Goal: Task Accomplishment & Management: Complete application form

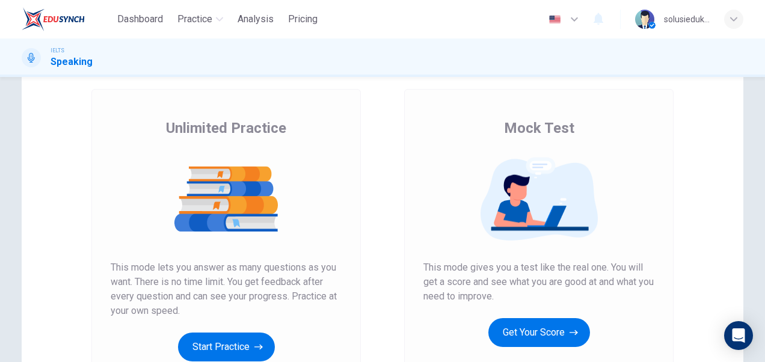
scroll to position [120, 0]
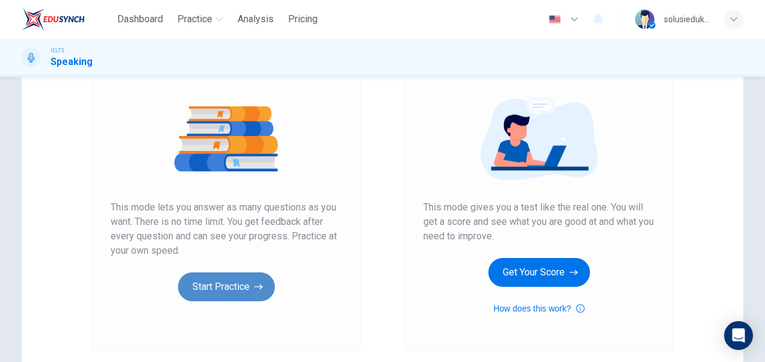
click at [238, 289] on button "Start Practice" at bounding box center [226, 286] width 97 height 29
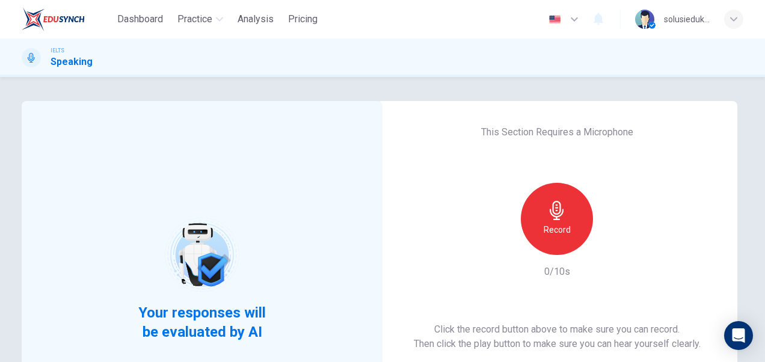
scroll to position [60, 0]
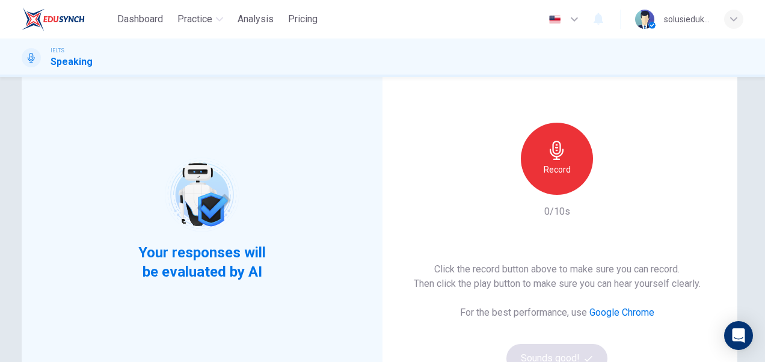
click at [554, 170] on h6 "Record" at bounding box center [557, 169] width 27 height 14
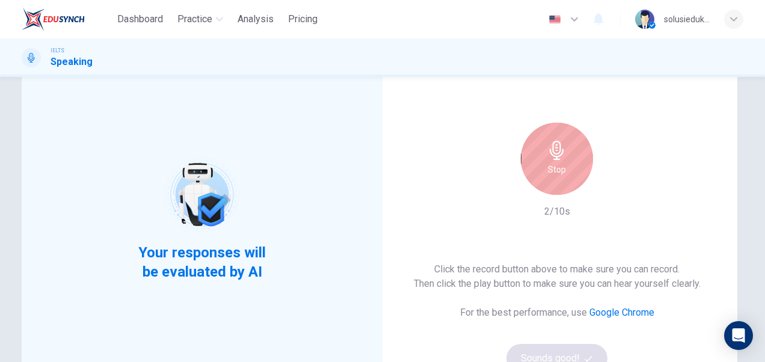
click at [568, 162] on div "Stop" at bounding box center [557, 159] width 72 height 72
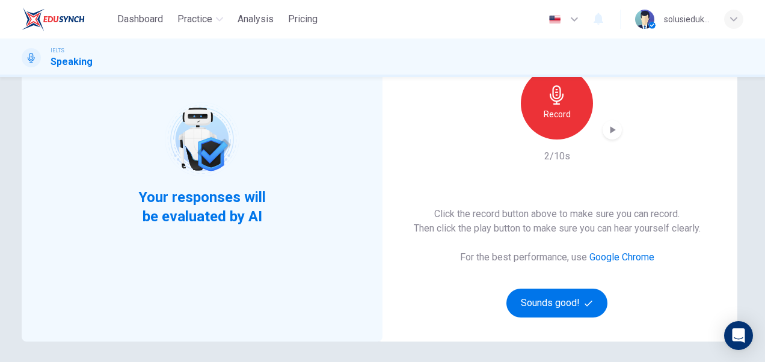
scroll to position [180, 0]
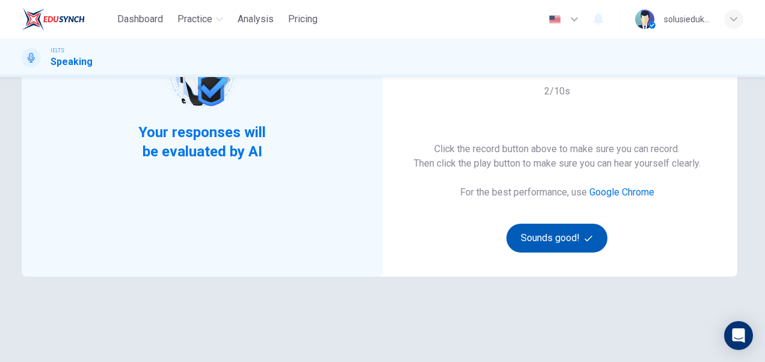
click at [556, 236] on button "Sounds good!" at bounding box center [556, 238] width 101 height 29
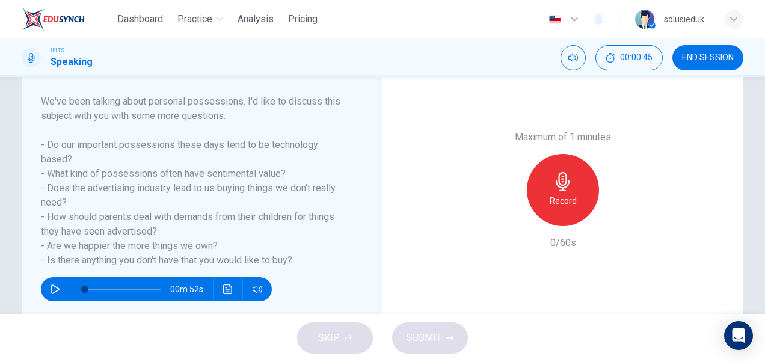
click at [559, 179] on icon "button" at bounding box center [563, 181] width 14 height 19
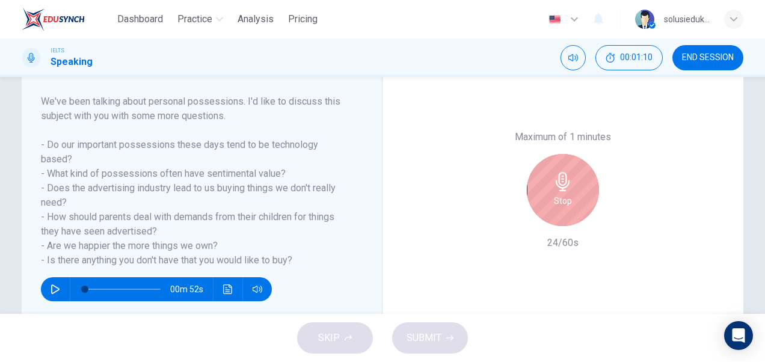
click at [516, 202] on div "Stop" at bounding box center [563, 190] width 130 height 72
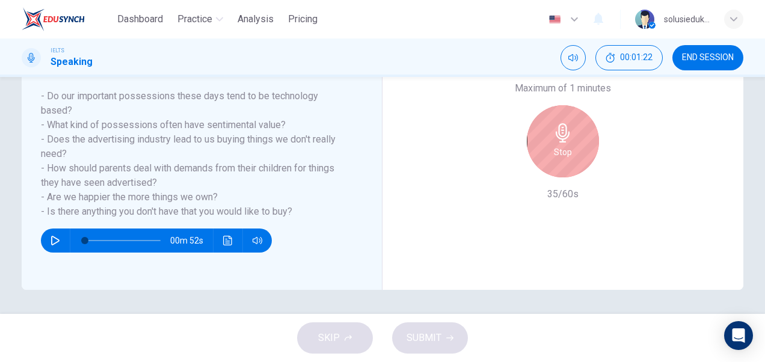
click at [577, 148] on div "Stop" at bounding box center [563, 141] width 72 height 72
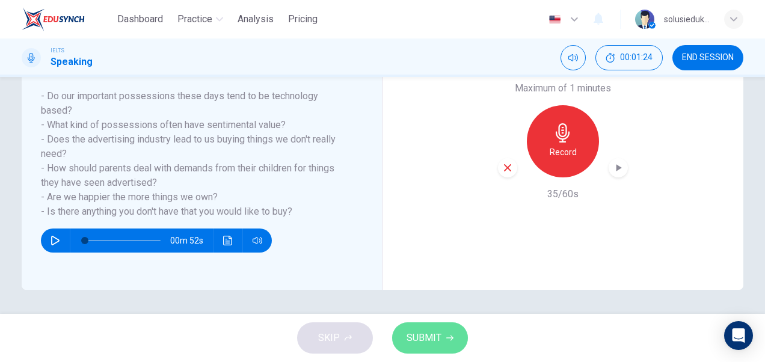
click at [446, 339] on icon "button" at bounding box center [449, 337] width 7 height 7
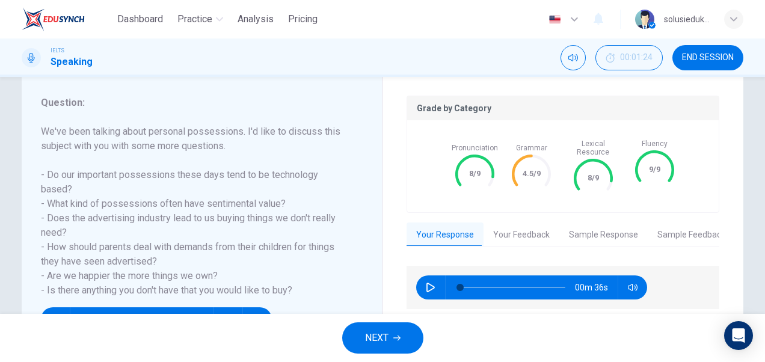
scroll to position [169, 0]
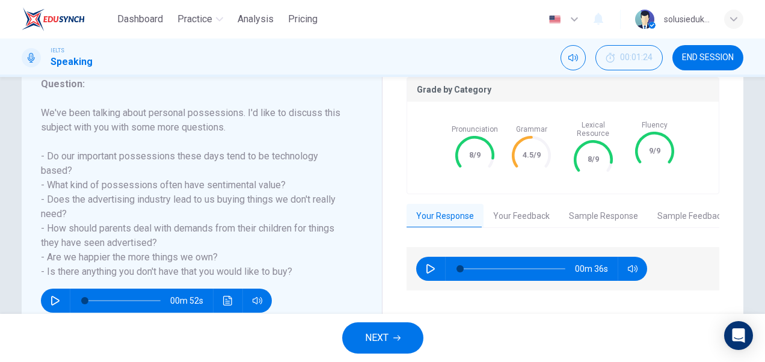
click at [479, 322] on div "NEXT" at bounding box center [382, 338] width 765 height 48
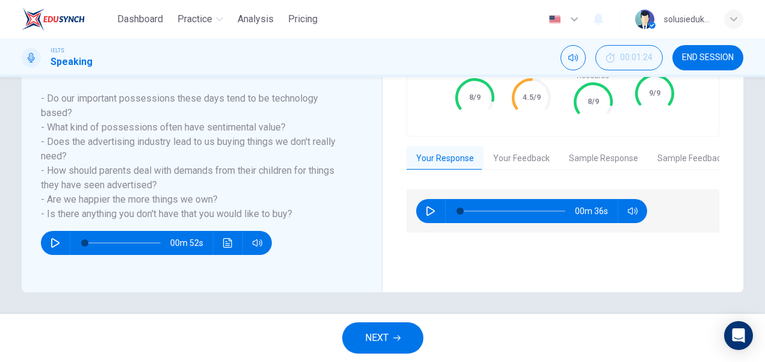
scroll to position [229, 0]
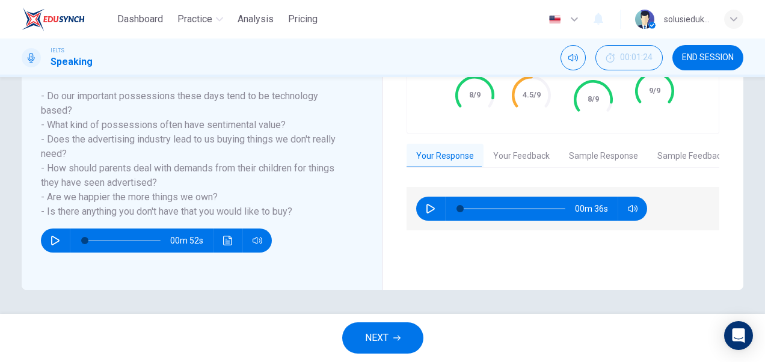
click at [521, 149] on button "Your Feedback" at bounding box center [521, 156] width 76 height 25
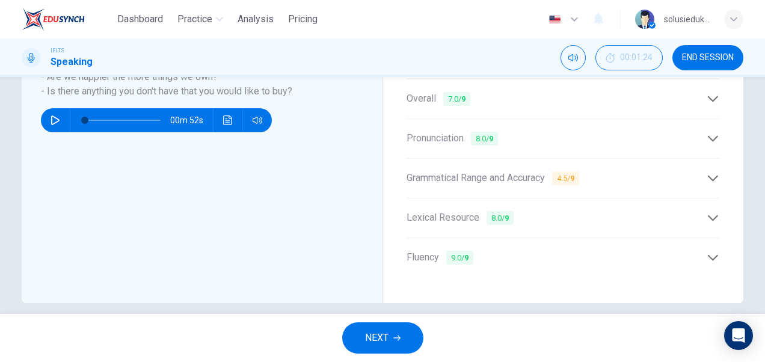
scroll to position [289, 0]
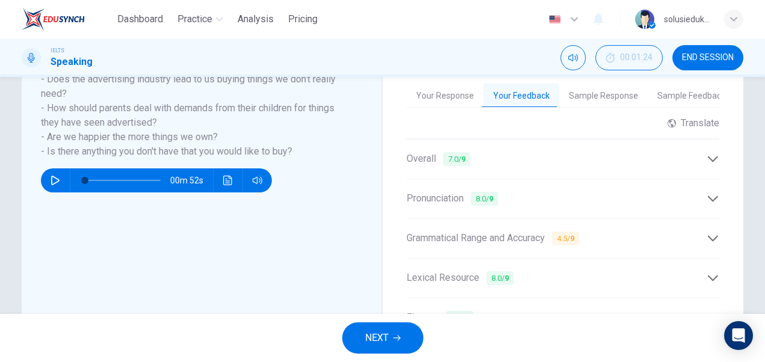
click at [708, 153] on icon at bounding box center [713, 159] width 13 height 13
click at [707, 153] on icon at bounding box center [713, 159] width 13 height 13
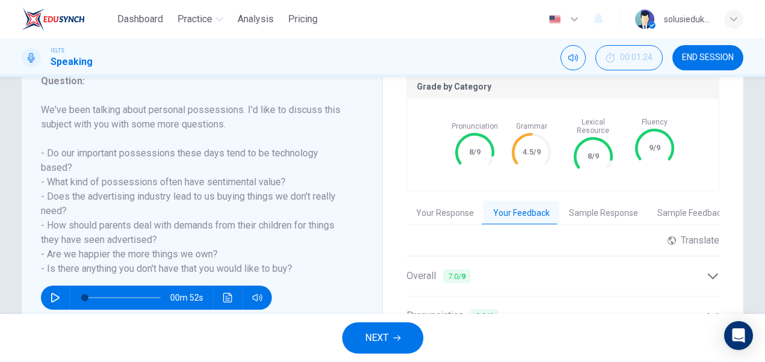
scroll to position [169, 0]
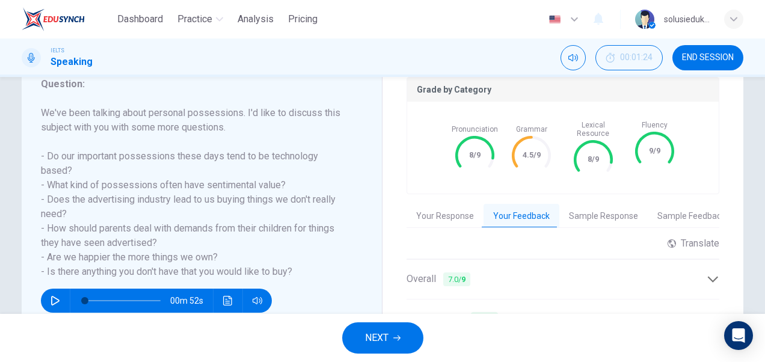
click at [604, 207] on button "Sample Response" at bounding box center [603, 216] width 88 height 25
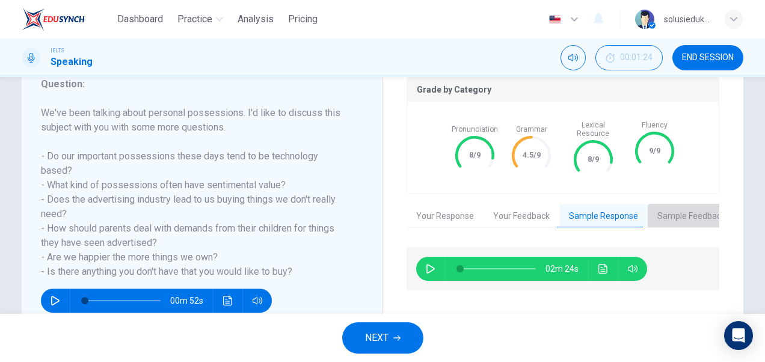
click at [678, 207] on button "Sample Feedback" at bounding box center [691, 216] width 87 height 25
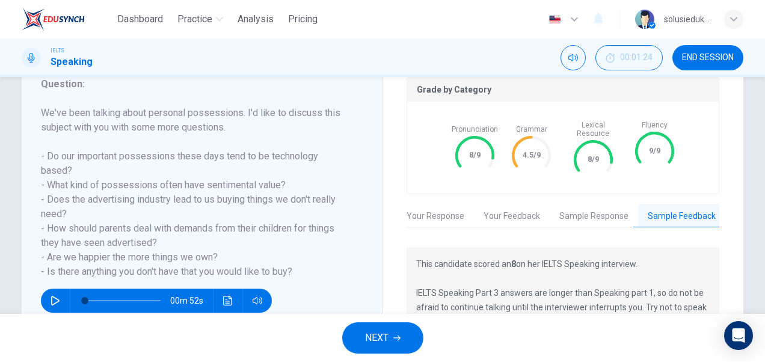
click at [504, 204] on button "Your Feedback" at bounding box center [512, 216] width 76 height 25
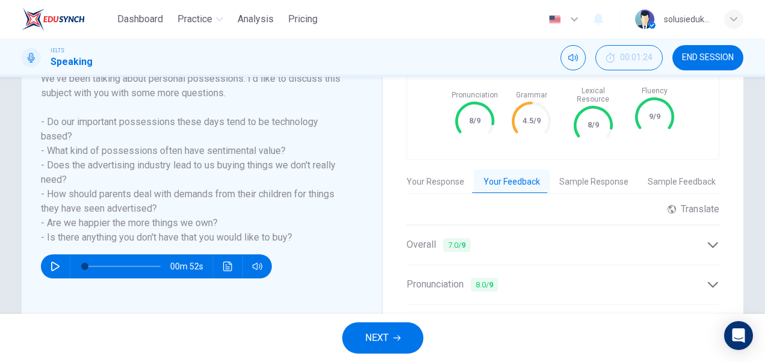
scroll to position [229, 0]
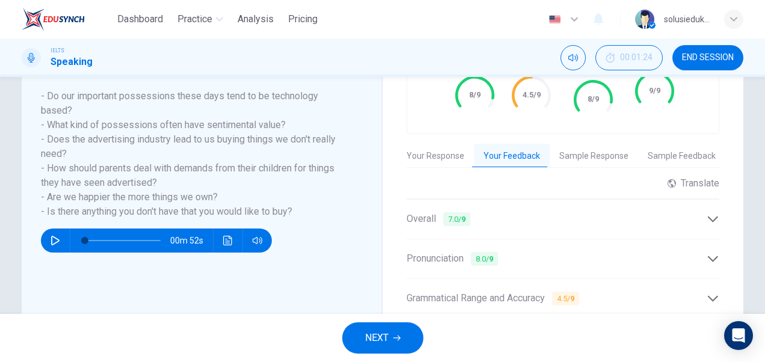
click at [707, 213] on icon at bounding box center [713, 219] width 13 height 13
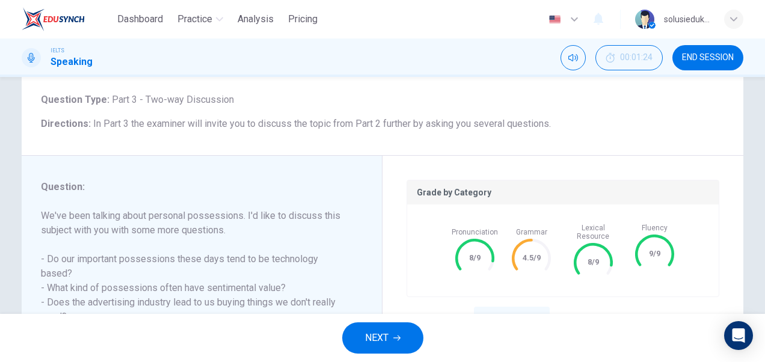
scroll to position [0, 0]
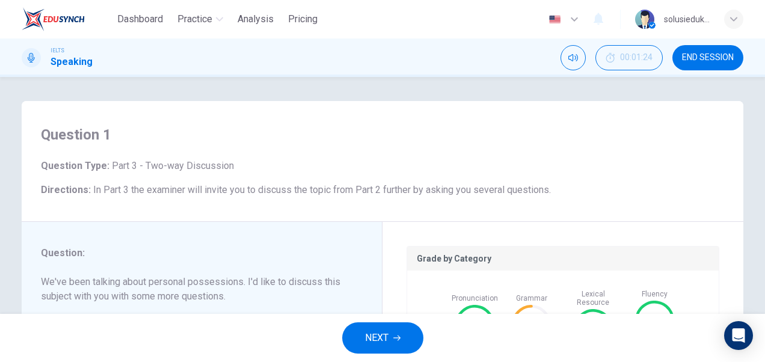
drag, startPoint x: 565, startPoint y: 159, endPoint x: 488, endPoint y: 120, distance: 87.1
click at [500, 124] on div "Question 1 Question Type : Part 3 - Two-way Discussion Directions : In Part 3 t…" at bounding box center [383, 161] width 722 height 121
drag, startPoint x: 137, startPoint y: 19, endPoint x: 453, endPoint y: 90, distance: 324.0
click at [137, 19] on span "Dashboard" at bounding box center [140, 19] width 46 height 14
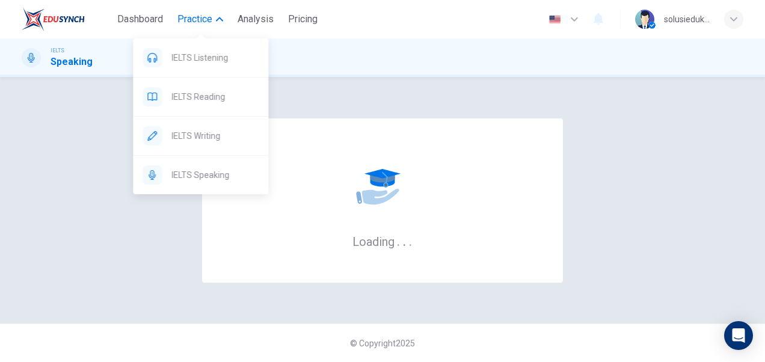
click at [221, 22] on icon "button" at bounding box center [219, 19] width 7 height 7
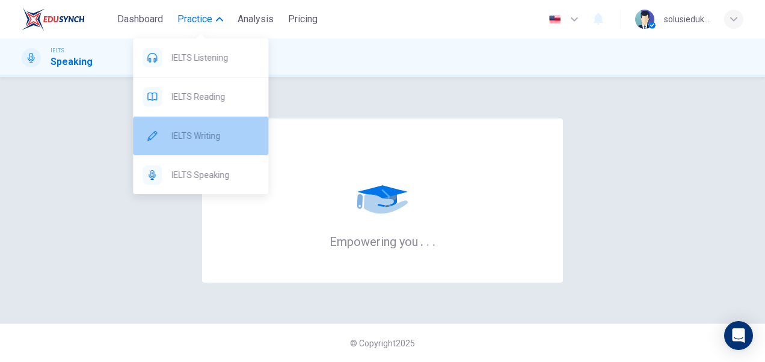
click at [182, 135] on span "IELTS Writing" at bounding box center [214, 136] width 87 height 14
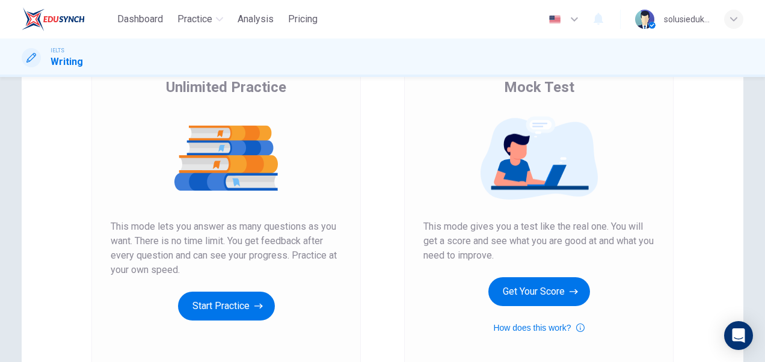
scroll to position [120, 0]
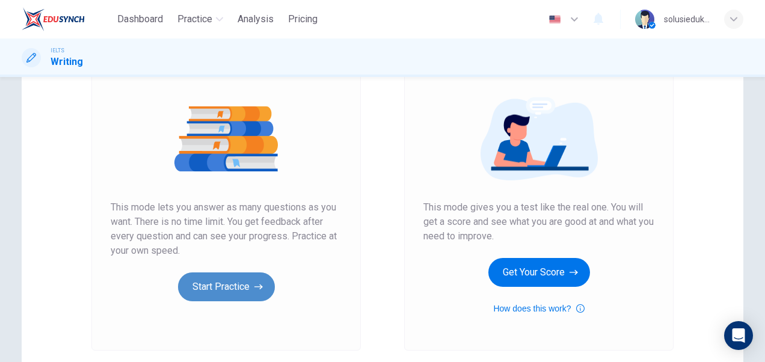
click at [215, 288] on button "Start Practice" at bounding box center [226, 286] width 97 height 29
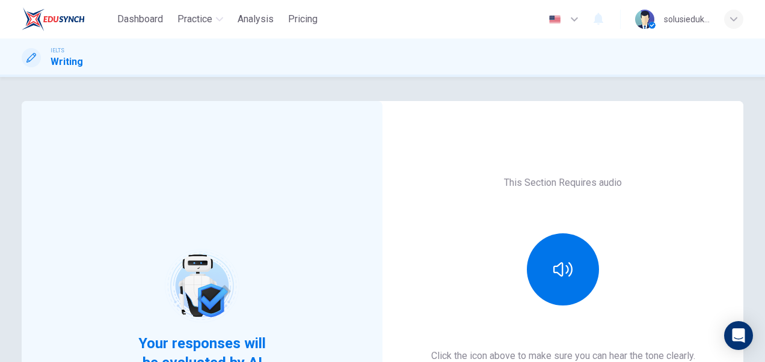
scroll to position [60, 0]
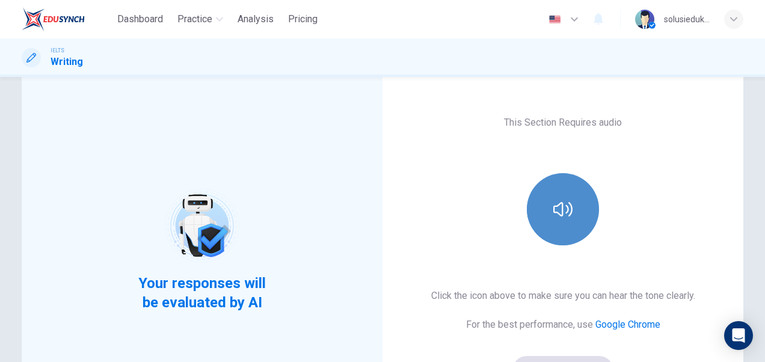
click at [559, 207] on icon "button" at bounding box center [562, 209] width 19 height 14
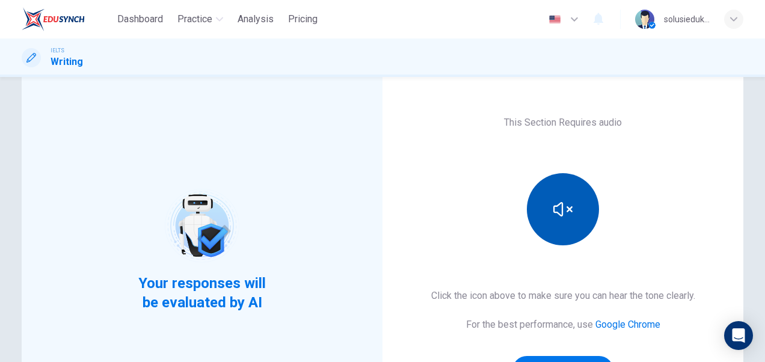
scroll to position [219, 0]
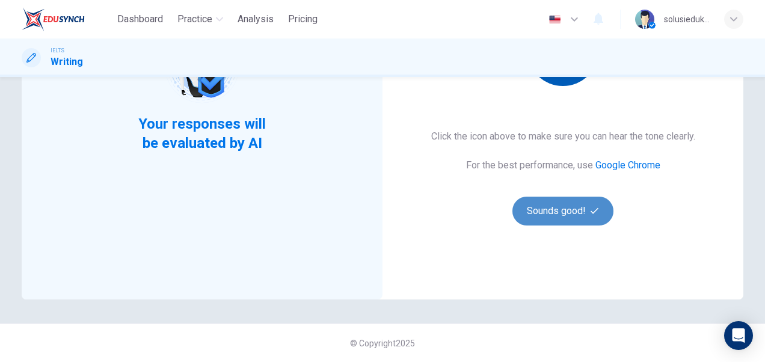
click at [563, 212] on button "Sounds good!" at bounding box center [562, 211] width 101 height 29
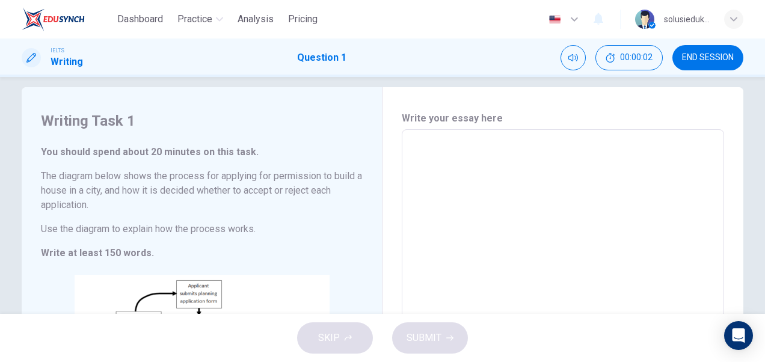
scroll to position [0, 0]
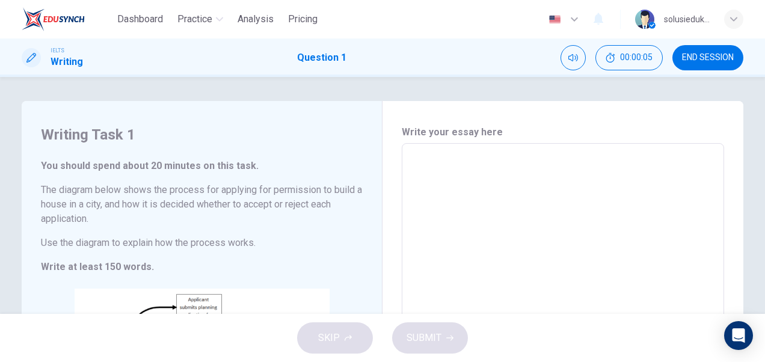
click at [489, 179] on textarea at bounding box center [562, 310] width 305 height 314
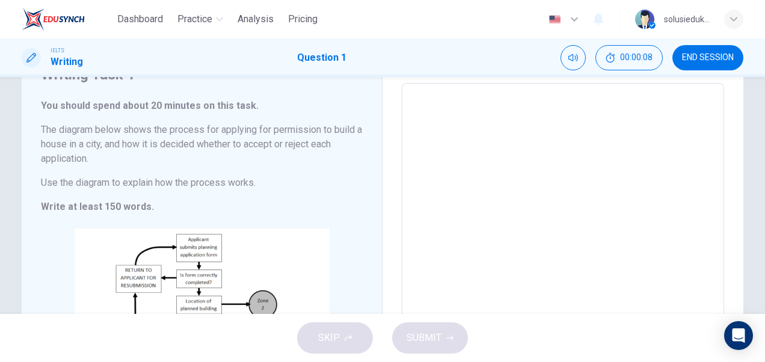
click at [466, 149] on textarea at bounding box center [562, 250] width 305 height 314
click at [495, 143] on textarea at bounding box center [562, 250] width 305 height 314
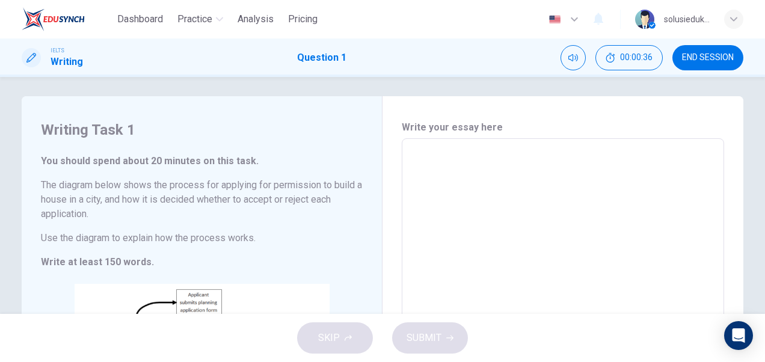
scroll to position [0, 0]
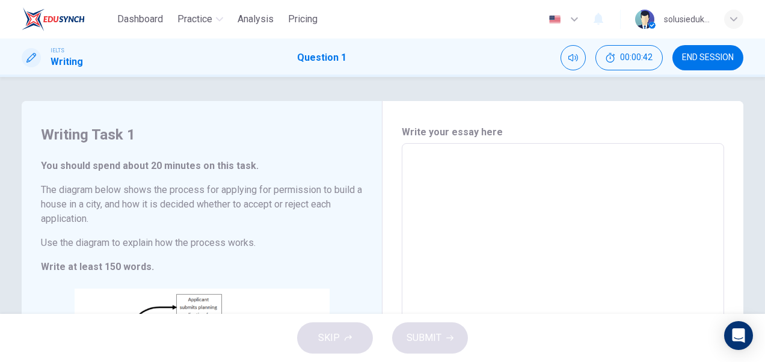
click at [476, 173] on textarea at bounding box center [562, 310] width 305 height 314
click at [572, 179] on textarea at bounding box center [562, 310] width 305 height 314
type textarea "T"
type textarea "x"
type textarea "TH"
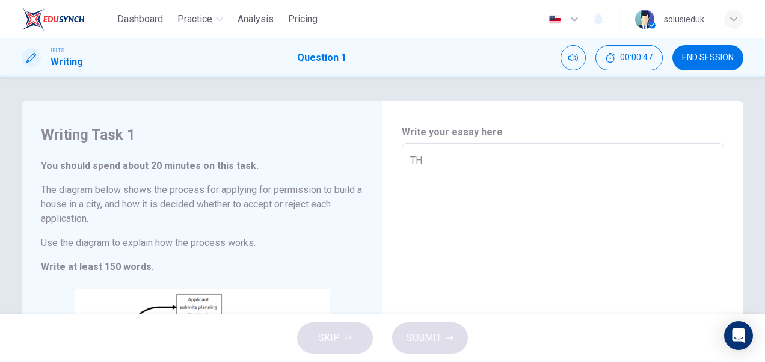
type textarea "x"
type textarea "THe"
type textarea "x"
type textarea "THe"
type textarea "x"
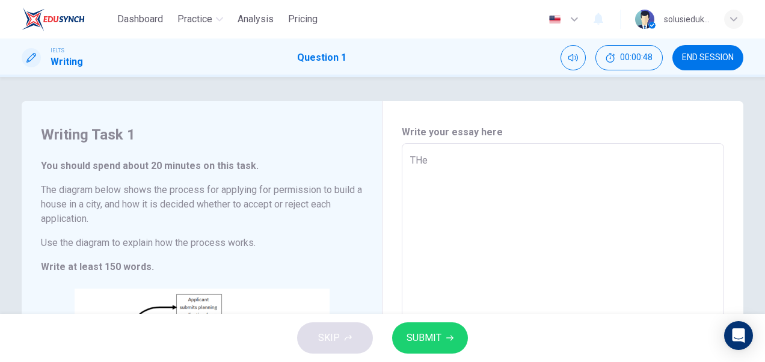
type textarea "THe"
type textarea "x"
type textarea "TH"
type textarea "x"
type textarea "T"
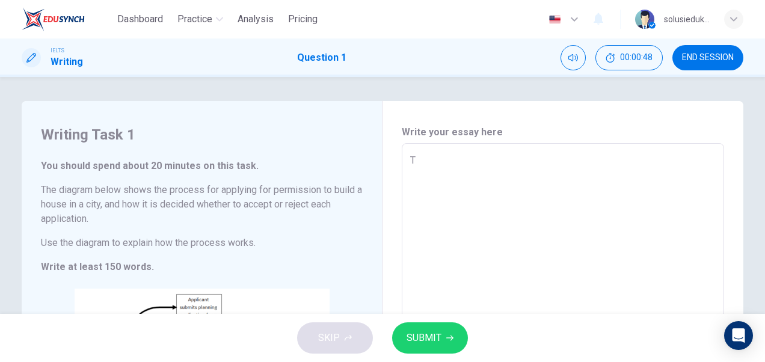
type textarea "x"
type textarea "Th"
type textarea "x"
type textarea "The"
type textarea "x"
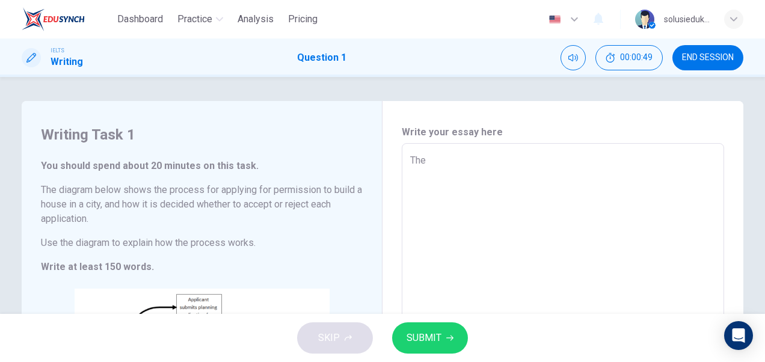
type textarea "The"
type textarea "x"
type textarea "The d"
type textarea "x"
type textarea "The di"
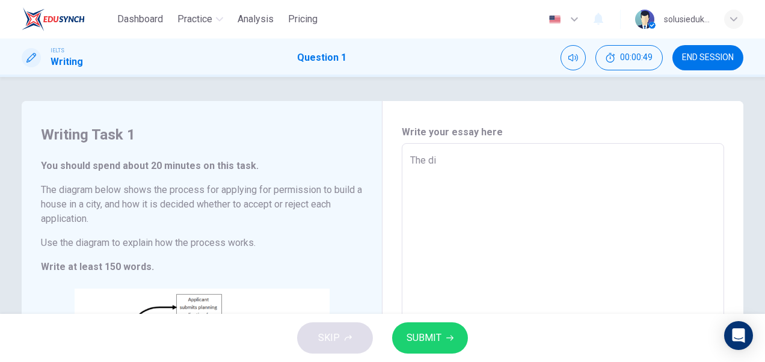
type textarea "x"
type textarea "The dia"
type textarea "x"
type textarea "The diag"
type textarea "x"
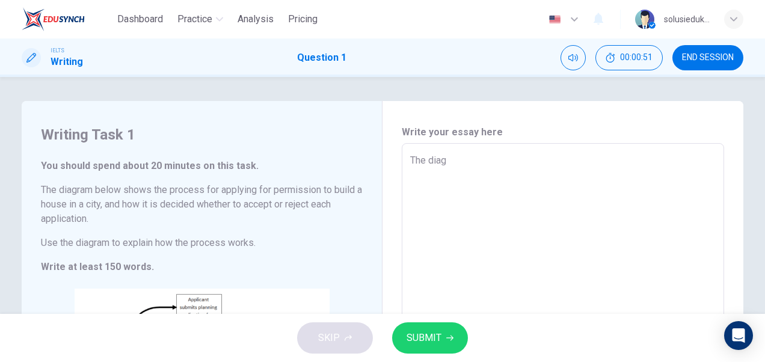
type textarea "The diagr"
type textarea "x"
type textarea "The diagra"
type textarea "x"
type textarea "The diagram"
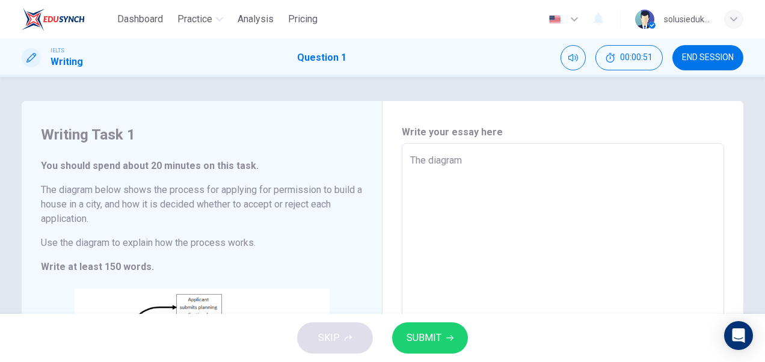
type textarea "x"
type textarea "The diagram"
type textarea "x"
type textarea "The diagram s"
type textarea "x"
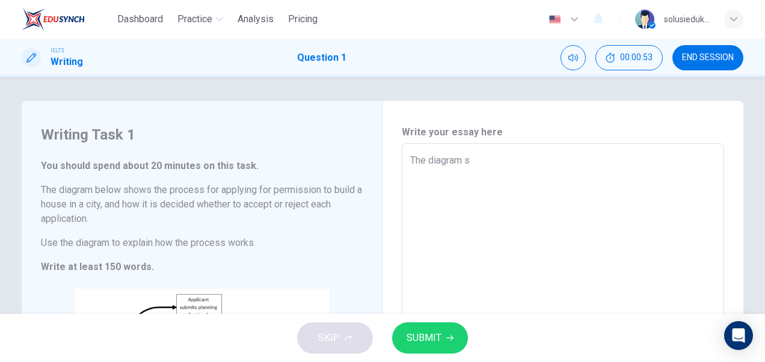
type textarea "The diagram"
type textarea "x"
type textarea "The diagram i"
type textarea "x"
type textarea "The diagram il"
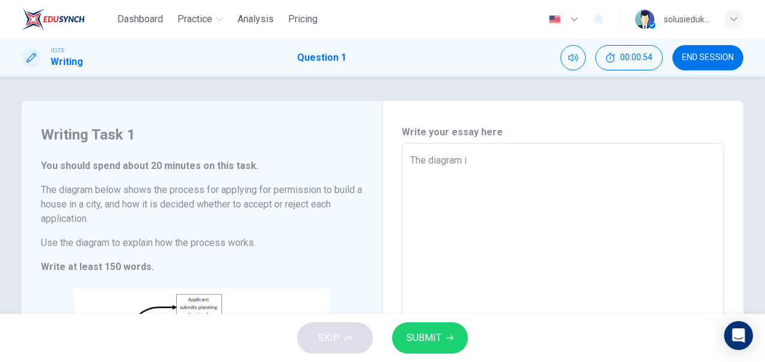
type textarea "x"
type textarea "The diagram ill"
type textarea "x"
type textarea "The diagram illu"
type textarea "x"
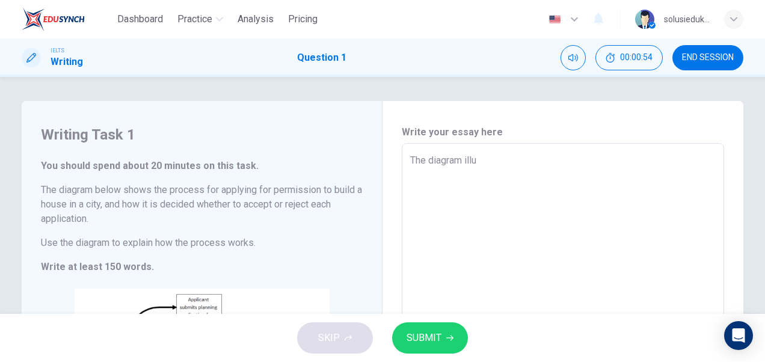
type textarea "The diagram illus"
type textarea "x"
type textarea "The diagram illust"
type textarea "x"
type textarea "The diagram illustr"
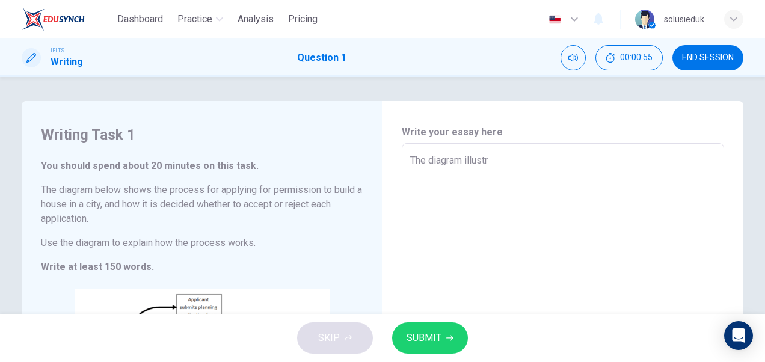
type textarea "x"
type textarea "The diagram illustra"
type textarea "x"
type textarea "The diagram illustrat"
type textarea "x"
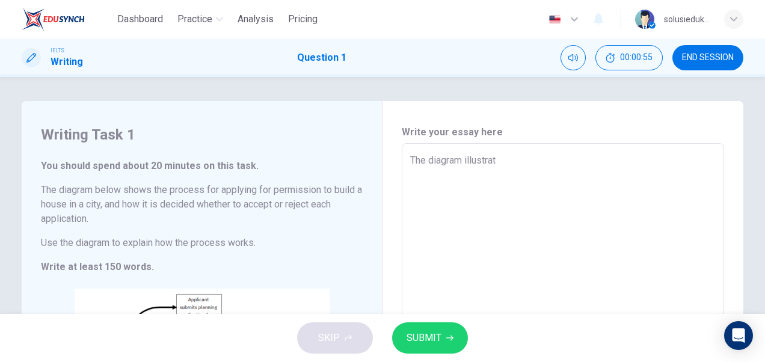
type textarea "The diagram illustrate"
type textarea "x"
type textarea "The diagram illustrates"
type textarea "x"
type textarea "The diagram illustrates"
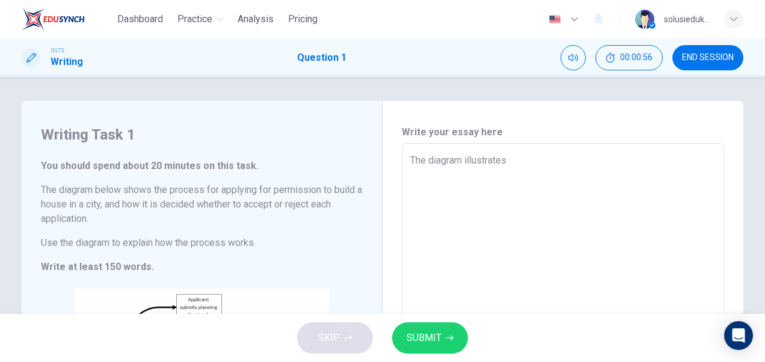
type textarea "x"
type textarea "The diagram illustrates t"
type textarea "x"
type textarea "The diagram illustrates th"
type textarea "x"
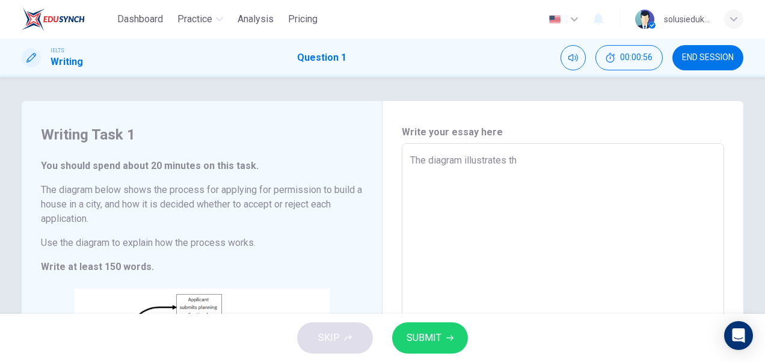
type textarea "The diagram illustrates the"
type textarea "x"
type textarea "The diagram illustrates the"
type textarea "x"
type textarea "The diagram illustrates the p"
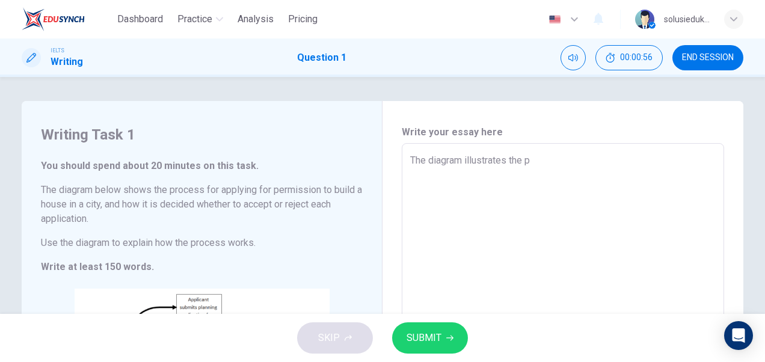
type textarea "x"
type textarea "The diagram illustrates the"
type textarea "x"
type textarea "The diagram illustrates the a"
type textarea "x"
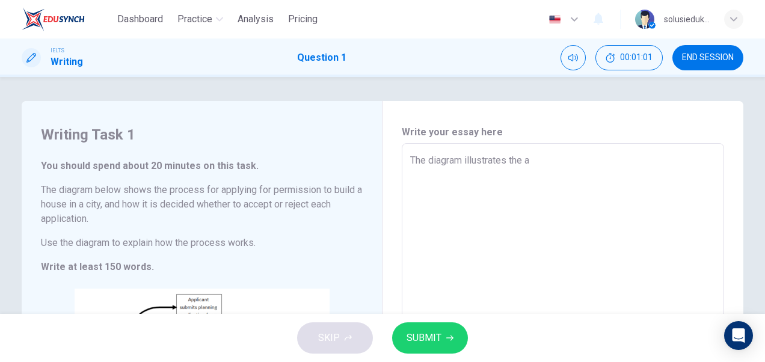
type textarea "The diagram illustrates the ap"
type textarea "x"
type textarea "The diagram illustrates the app"
type textarea "x"
type textarea "The diagram illustrates the ap"
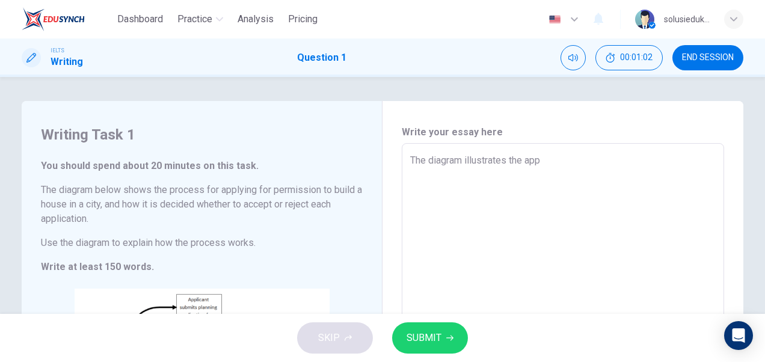
type textarea "x"
type textarea "The diagram illustrates the a"
type textarea "x"
type textarea "The diagram illustrates the"
type textarea "x"
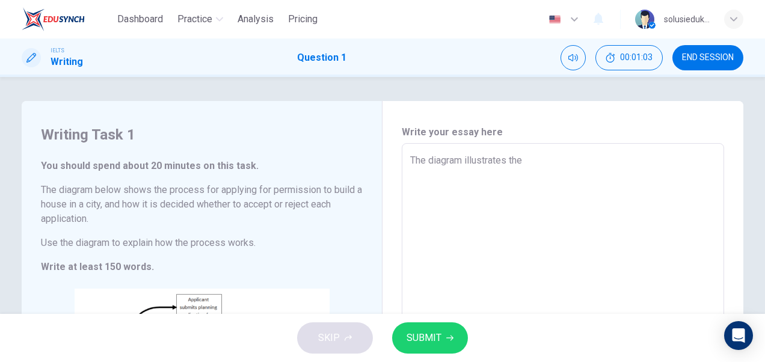
type textarea "The diagram illustrates the"
type textarea "x"
type textarea "The diagram illustrates the"
type textarea "x"
type textarea "The diagram illustrates the p"
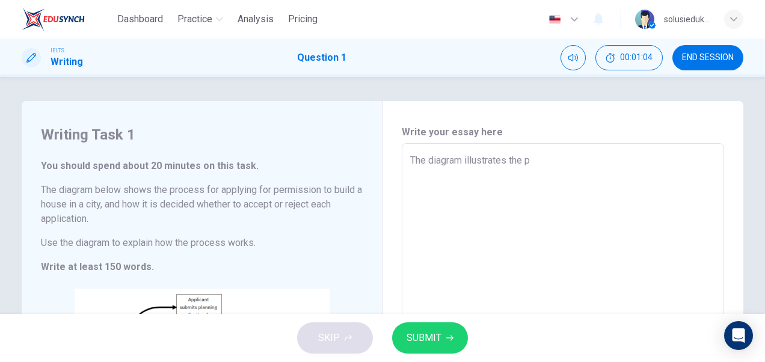
type textarea "x"
type textarea "The diagram illustrates the per"
type textarea "x"
type textarea "The diagram illustrates the perm"
type textarea "x"
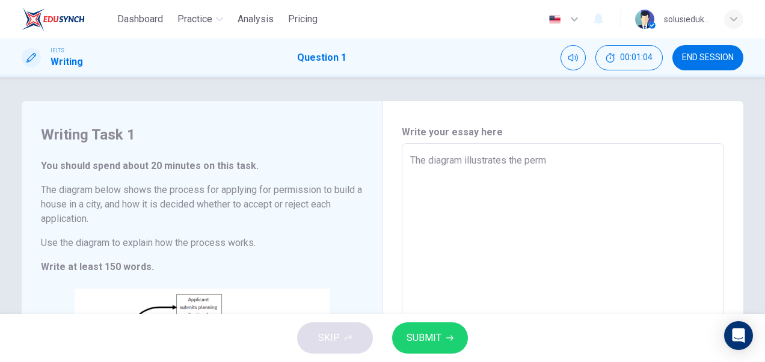
type textarea "The diagram illustrates the permi"
type textarea "x"
type textarea "The diagram illustrates the permit"
type textarea "x"
type textarea "The diagram illustrates the permi"
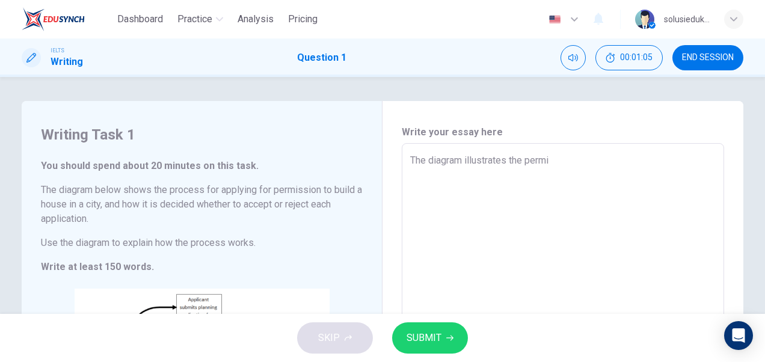
type textarea "x"
type textarea "The diagram illustrates the perm"
type textarea "x"
type textarea "The diagram illustrates the per"
type textarea "x"
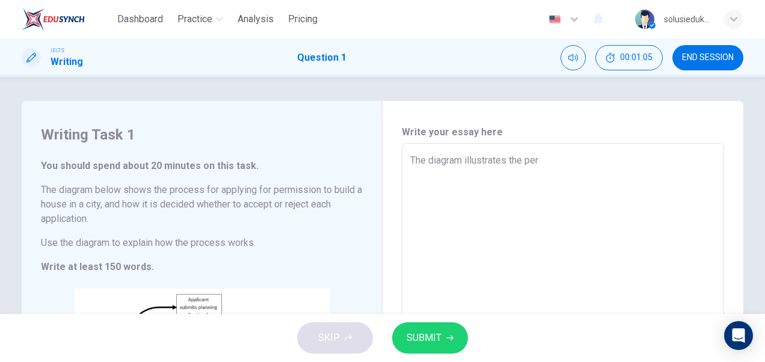
type textarea "The diagram illustrates the pe"
type textarea "x"
type textarea "The diagram illustrates the p"
type textarea "x"
type textarea "The diagram illustrates the"
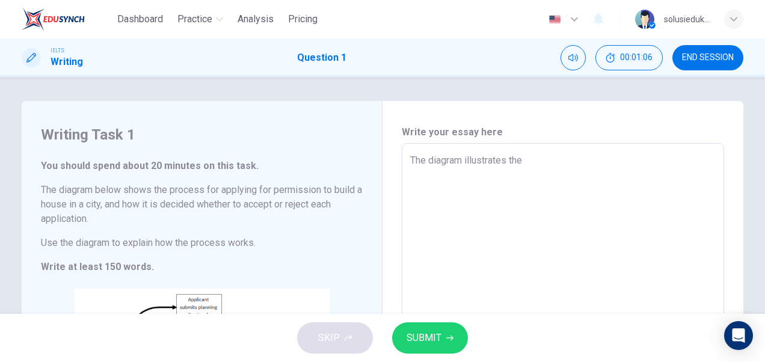
type textarea "x"
type textarea "The diagram illustrates the b"
type textarea "x"
type textarea "The diagram illustrates the bu"
type textarea "x"
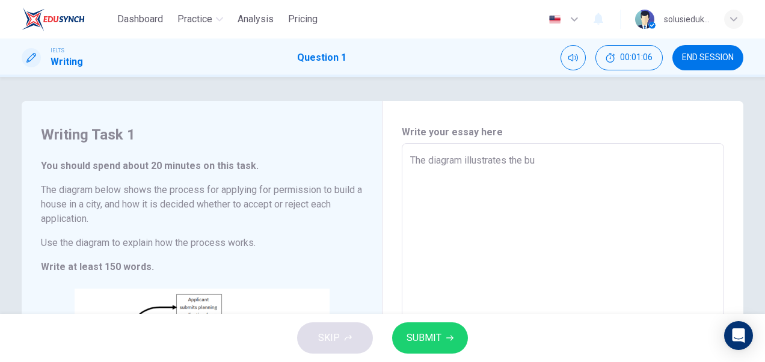
type textarea "The diagram illustrates the bui"
type textarea "x"
type textarea "The diagram illustrates the buil"
type textarea "x"
type textarea "The diagram illustrates the build"
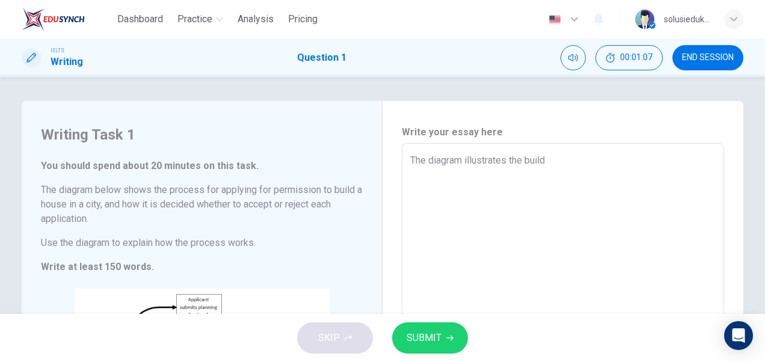
type textarea "x"
type textarea "The diagram illustrates the buildi"
type textarea "x"
type textarea "The diagram illustrates the buildin"
type textarea "x"
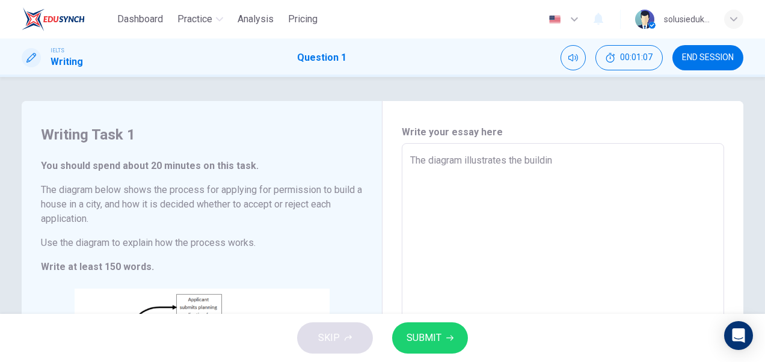
type textarea "The diagram illustrates the building"
type textarea "x"
type textarea "The diagram illustrates the building"
type textarea "x"
type textarea "The diagram illustrates the building p"
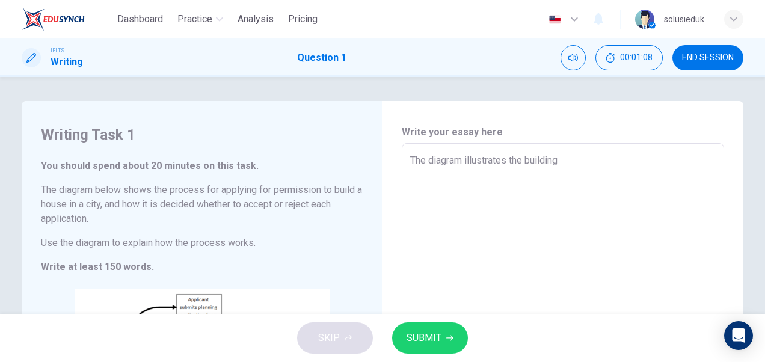
type textarea "x"
type textarea "The diagram illustrates the building pe"
type textarea "x"
type textarea "The diagram illustrates the building per"
type textarea "x"
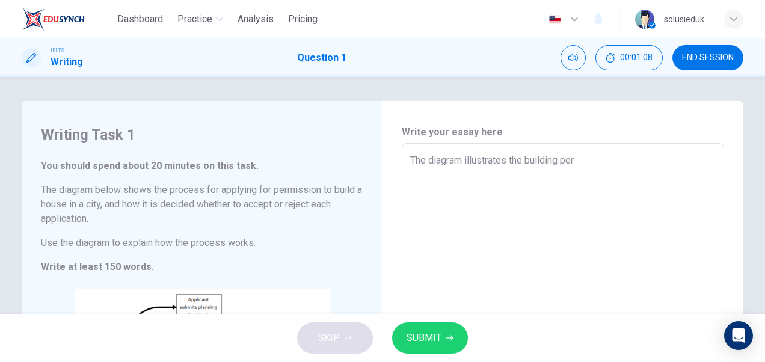
type textarea "The diagram illustrates the building perm"
type textarea "x"
type textarea "The diagram illustrates the building permi"
type textarea "x"
type textarea "The diagram illustrates the building permit"
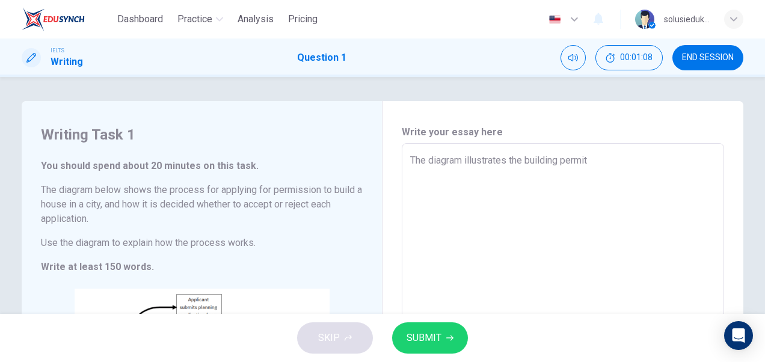
type textarea "x"
type textarea "The diagram illustrates the building permit"
type textarea "x"
type textarea "The diagram illustrates the building permit a"
type textarea "x"
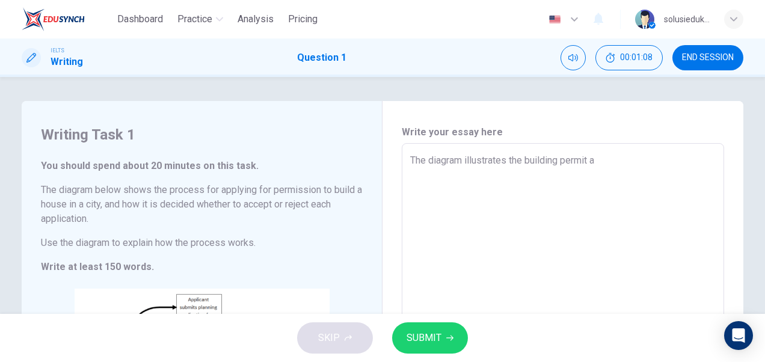
type textarea "The diagram illustrates the building permit ap"
type textarea "x"
type textarea "The diagram illustrates the building permit app"
type textarea "x"
type textarea "The diagram illustrates the building permit appl"
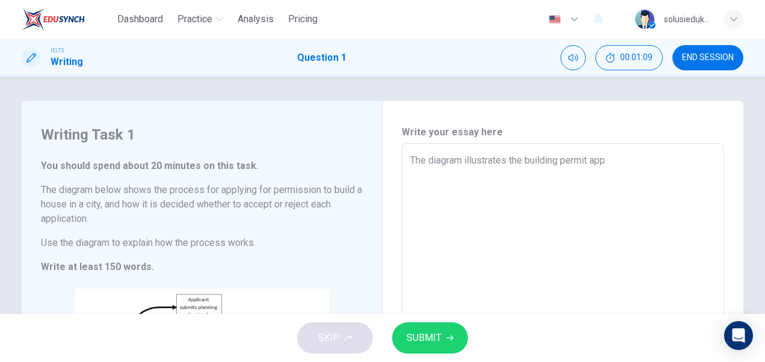
type textarea "x"
type textarea "The diagram illustrates the building permit appli"
type textarea "x"
type textarea "The diagram illustrates the building permit applic"
type textarea "x"
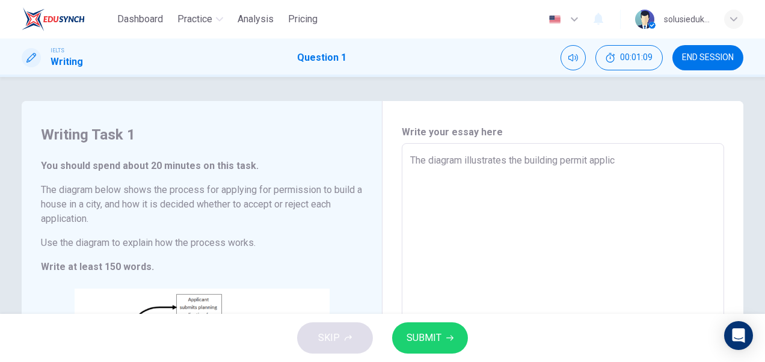
type textarea "The diagram illustrates the building permit applica"
type textarea "x"
type textarea "The diagram illustrates the building permit applicat"
type textarea "x"
type textarea "The diagram illustrates the building permit applicati"
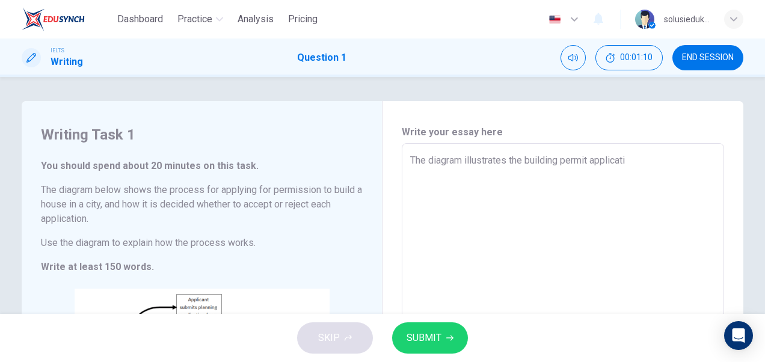
type textarea "x"
type textarea "The diagram illustrates the building permit applicatin"
type textarea "x"
type textarea "The diagram illustrates the building permit applicatin"
type textarea "x"
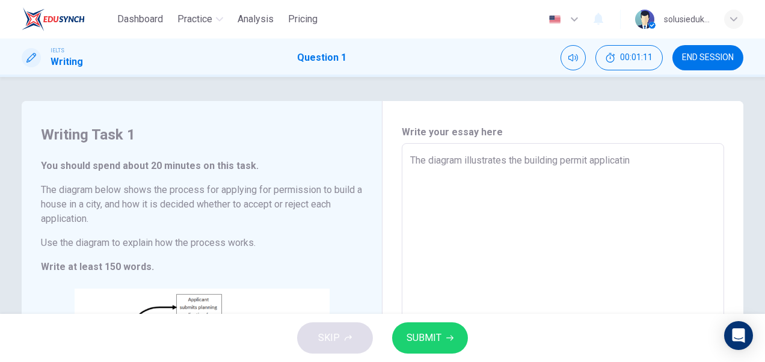
type textarea "The diagram illustrates the building permit applicatin p"
type textarea "x"
type textarea "The diagram illustrates the building permit applicatin"
type textarea "x"
type textarea "The diagram illustrates the building permit applicatin"
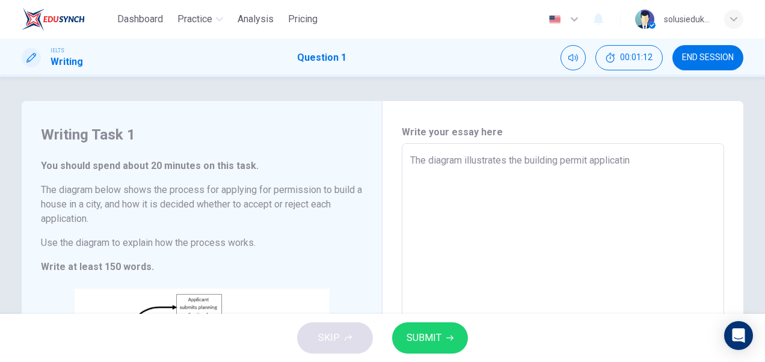
type textarea "x"
type textarea "The diagram illustrates the building permit applicati"
type textarea "x"
type textarea "The diagram illustrates the building permit applicatio"
type textarea "x"
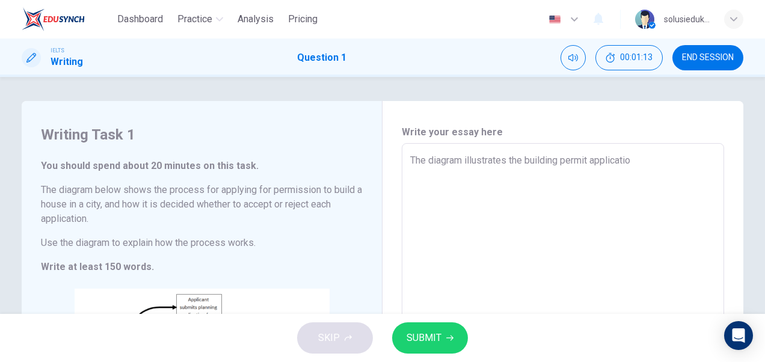
type textarea "The diagram illustrates the building permit application"
type textarea "x"
type textarea "The diagram illustrates the building permit application"
type textarea "x"
type textarea "The diagram illustrates the building permit application p"
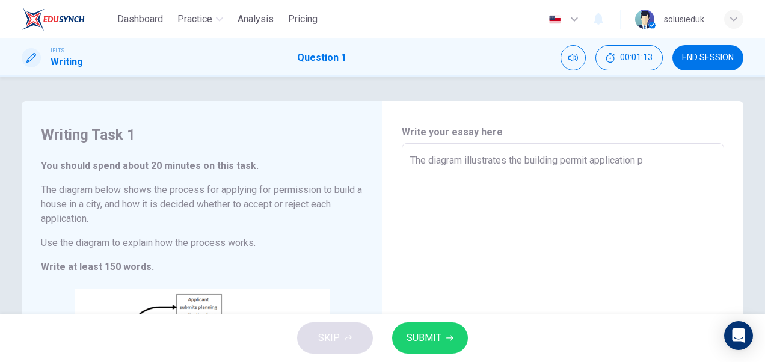
type textarea "x"
type textarea "The diagram illustrates the building permit application pr"
type textarea "x"
type textarea "The diagram illustrates the building permit application pro"
type textarea "x"
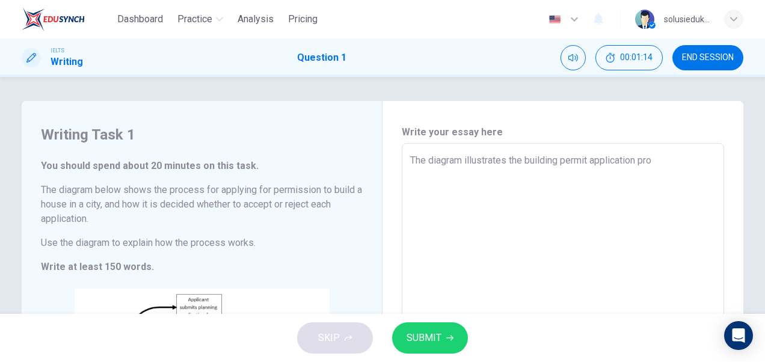
type textarea "The diagram illustrates the building permit application proc"
type textarea "x"
type textarea "The diagram illustrates the building permit application proce"
type textarea "x"
type textarea "The diagram illustrates the building permit application proces"
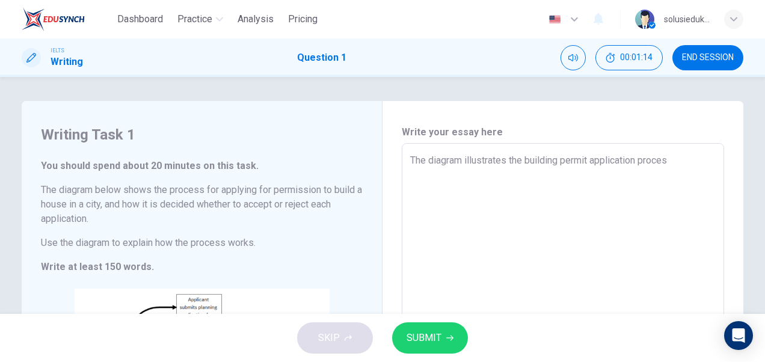
type textarea "x"
type textarea "The diagram illustrates the building permit application process"
type textarea "x"
type textarea "The diagram illustrates the building permit application process"
type textarea "x"
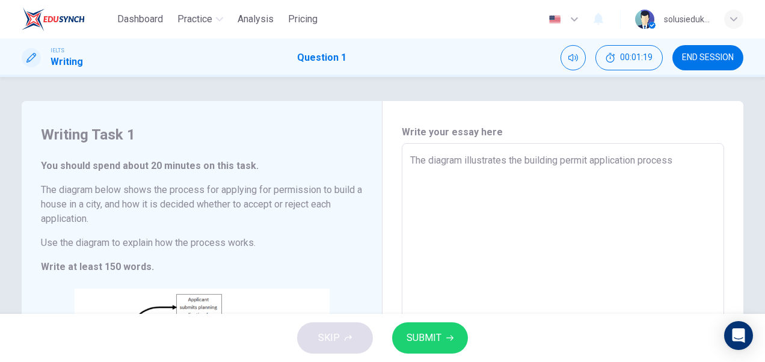
type textarea "The diagram illustrates the building permit application process t"
type textarea "x"
click at [427, 190] on textarea "The diagram illustrates the building permit application process for housing bui…" at bounding box center [562, 310] width 305 height 314
drag, startPoint x: 426, startPoint y: 189, endPoint x: 522, endPoint y: 202, distance: 96.5
click at [522, 202] on textarea "The diagram illustrates the building permit application process for housing bui…" at bounding box center [562, 310] width 305 height 314
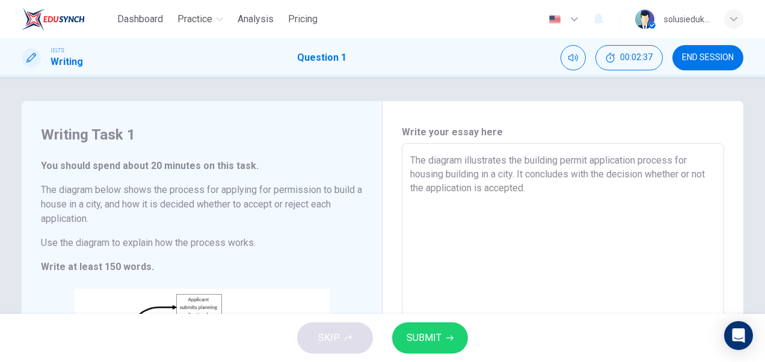
scroll to position [60, 0]
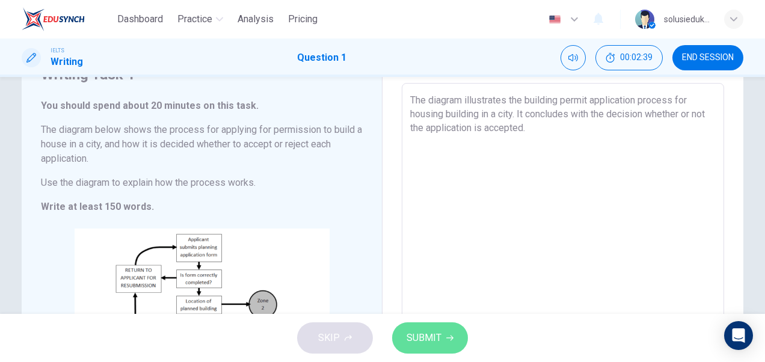
click at [434, 337] on span "SUBMIT" at bounding box center [423, 338] width 35 height 17
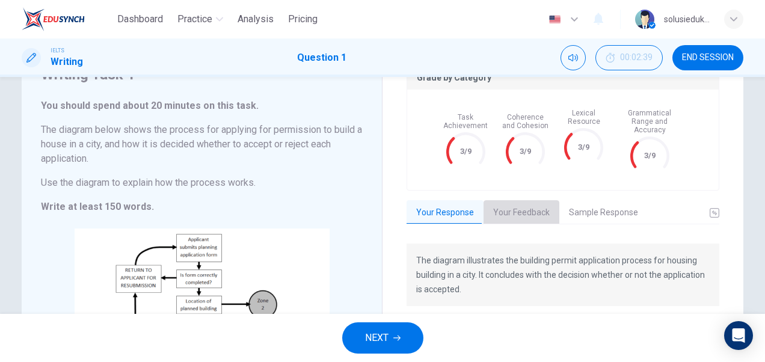
click at [517, 203] on button "Your Feedback" at bounding box center [521, 212] width 76 height 25
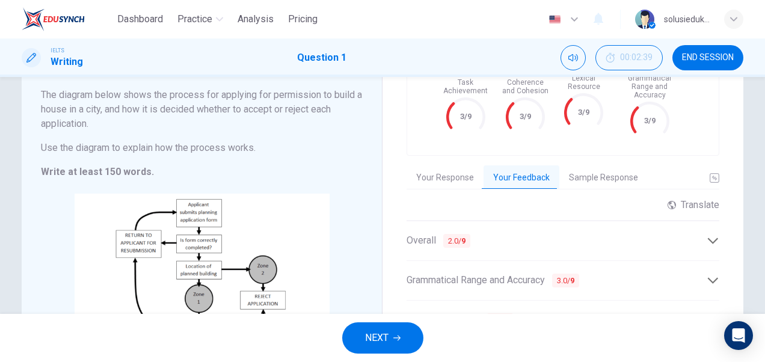
scroll to position [120, 0]
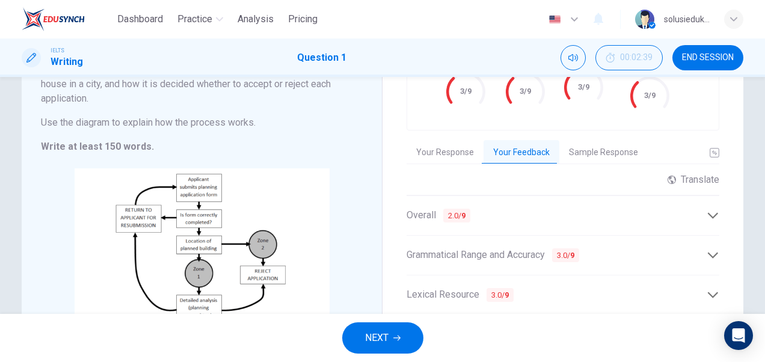
click at [710, 212] on icon at bounding box center [713, 215] width 10 height 6
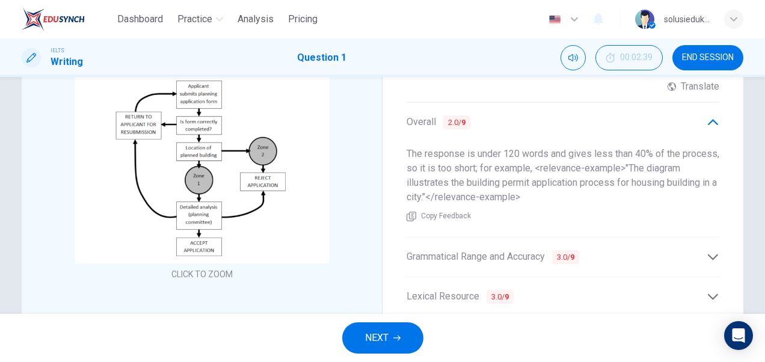
scroll to position [241, 0]
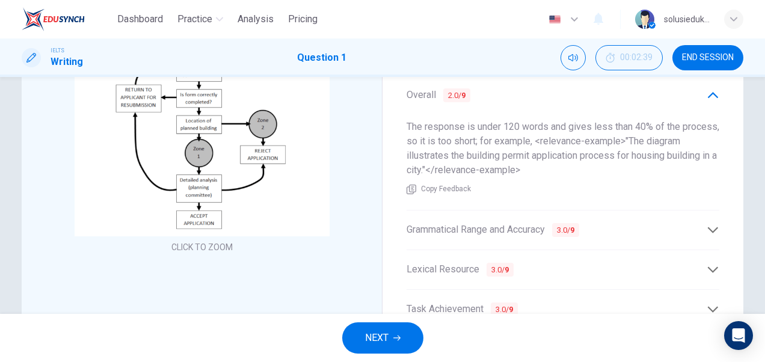
click at [707, 224] on icon at bounding box center [713, 230] width 13 height 13
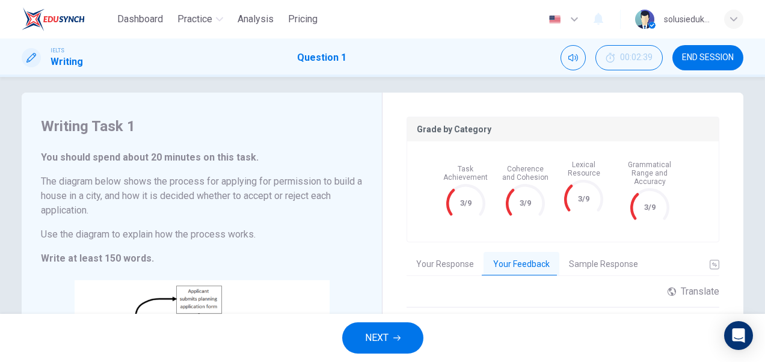
scroll to position [0, 0]
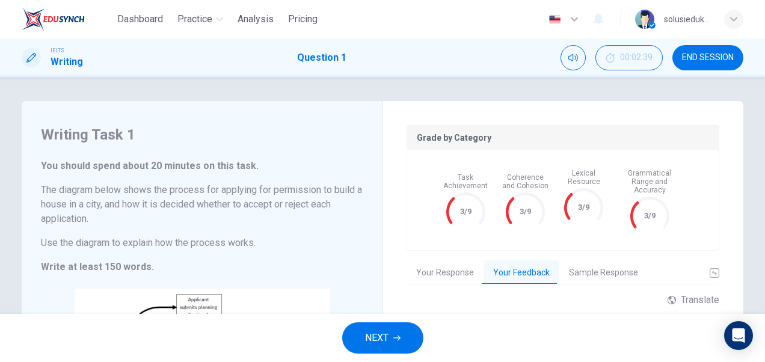
click at [592, 260] on button "Sample Response" at bounding box center [603, 272] width 88 height 25
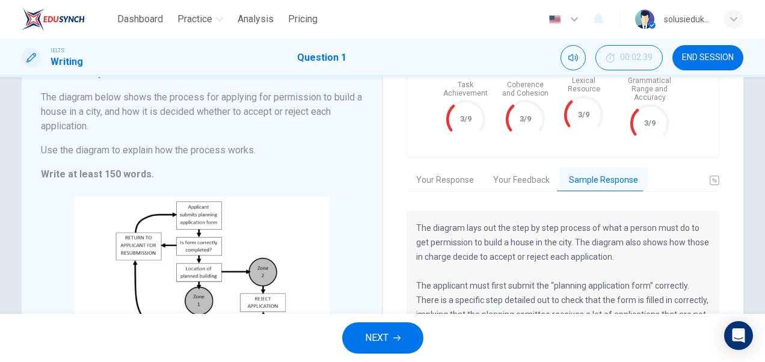
scroll to position [120, 0]
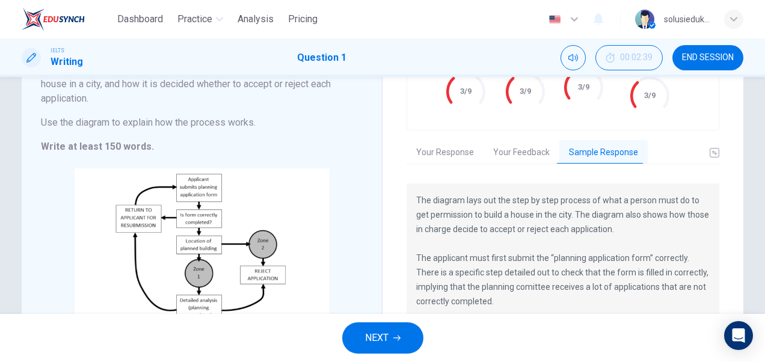
click at [523, 194] on p "The diagram lays out the step by step process of what a person must do to get p…" at bounding box center [562, 351] width 293 height 317
